Goal: Information Seeking & Learning: Find specific fact

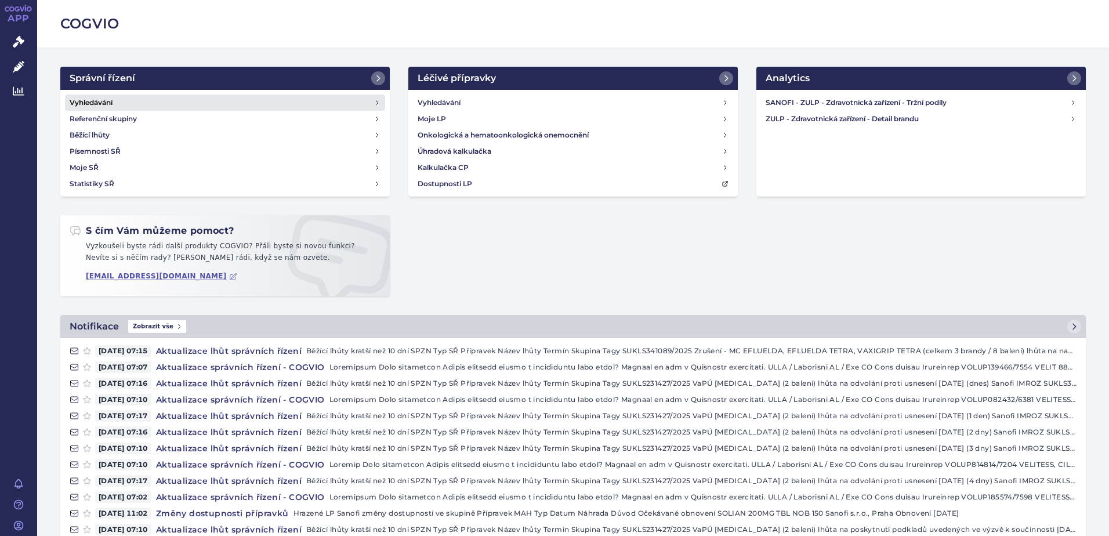
click at [117, 107] on link "Vyhledávání" at bounding box center [225, 103] width 320 height 16
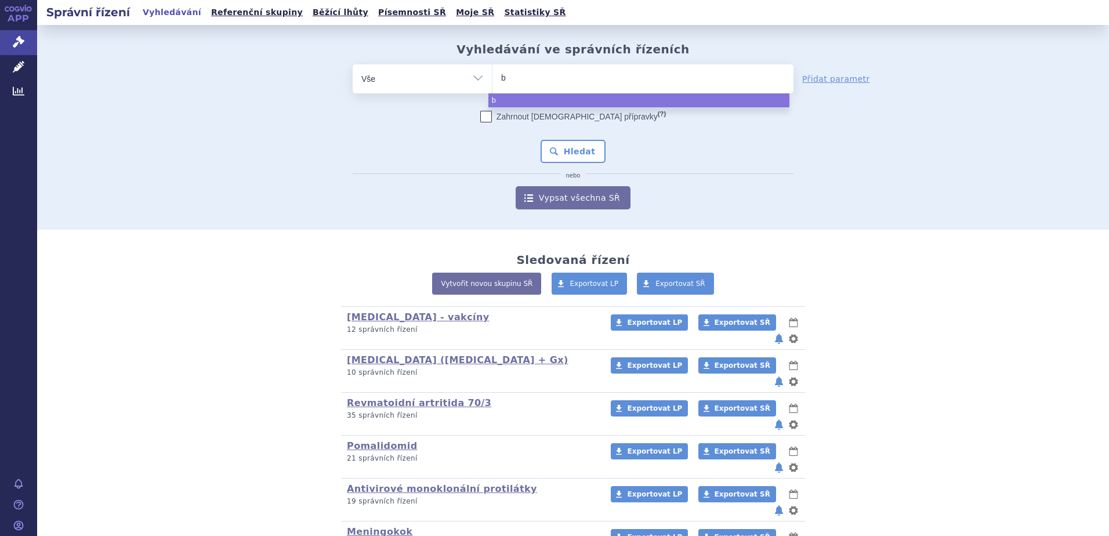
type input "be"
type input "bey"
type input "beyf"
type input "beyfor"
type input "beyfort"
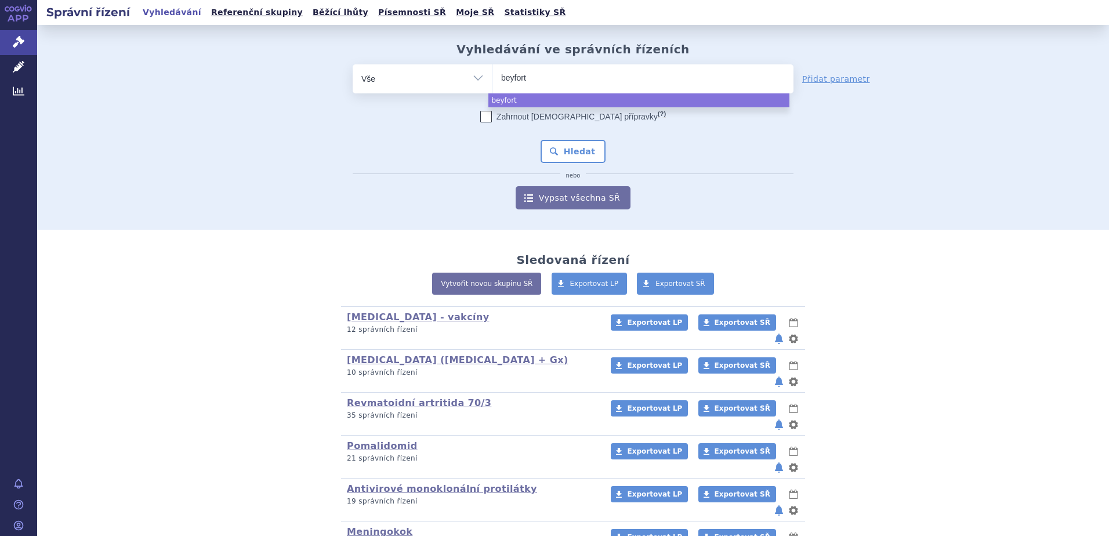
type input "beyfortu"
type input "beyfortus"
select select "beyfortus"
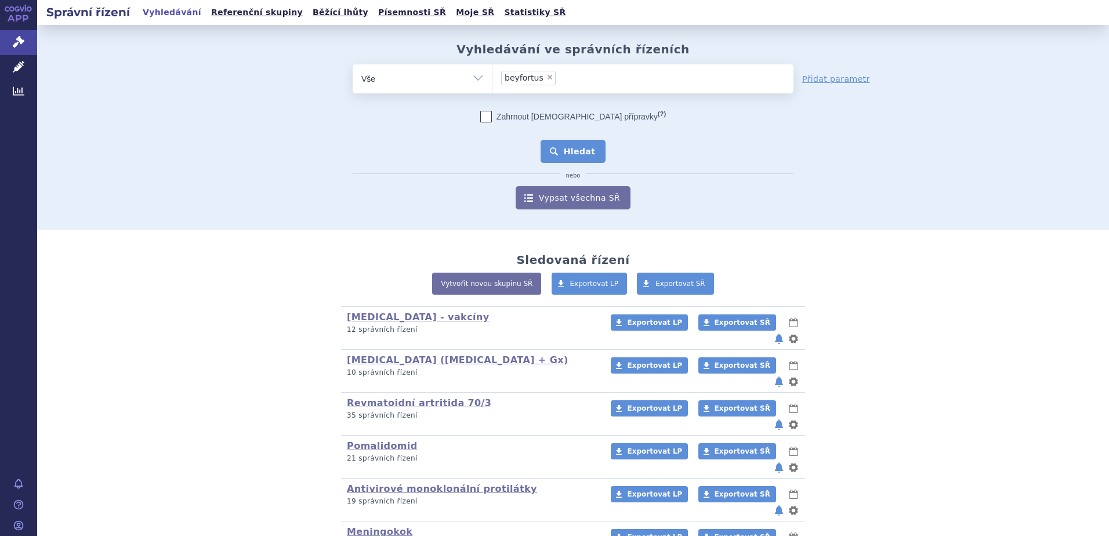
click at [570, 155] on button "Hledat" at bounding box center [574, 151] width 66 height 23
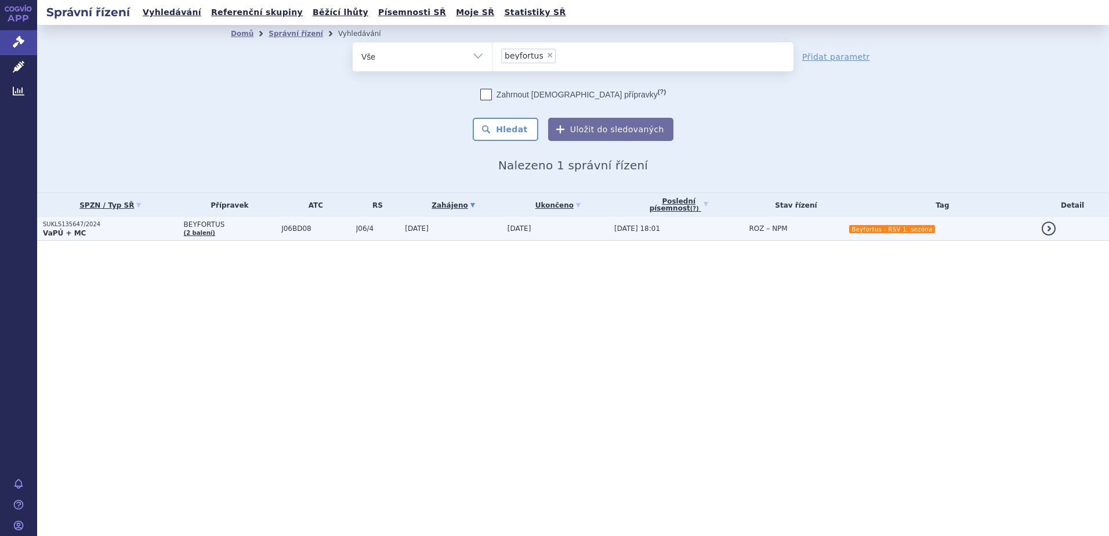
click at [67, 220] on p "SUKLS135647/2024" at bounding box center [110, 224] width 135 height 8
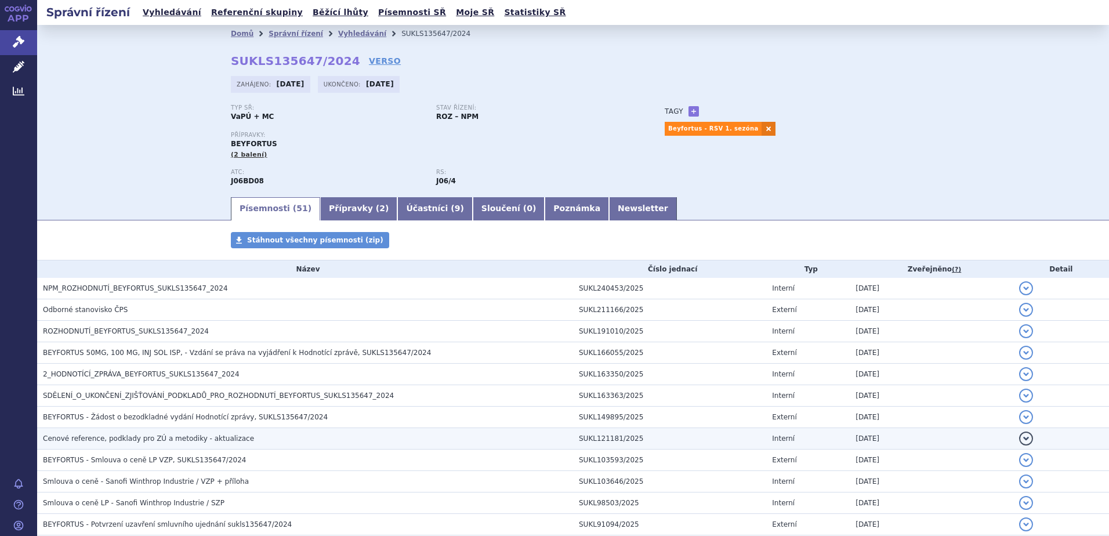
click at [96, 437] on span "Cenové reference, podklady pro ZÚ a metodiky - aktualizace" at bounding box center [148, 439] width 211 height 8
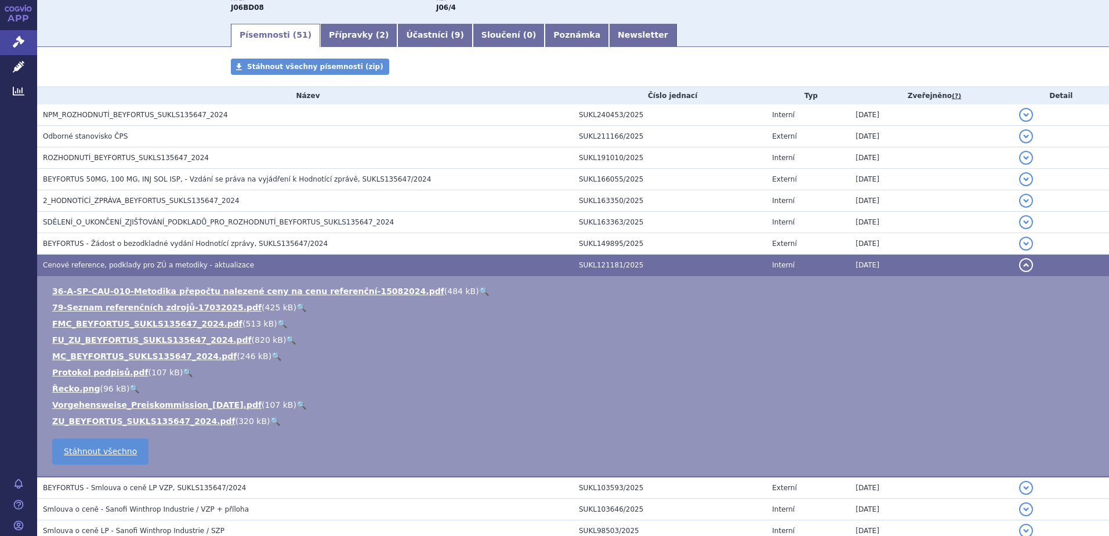
scroll to position [174, 0]
click at [272, 356] on link "🔍" at bounding box center [277, 355] width 10 height 9
click at [277, 320] on link "🔍" at bounding box center [282, 323] width 10 height 9
